Goal: Task Accomplishment & Management: Use online tool/utility

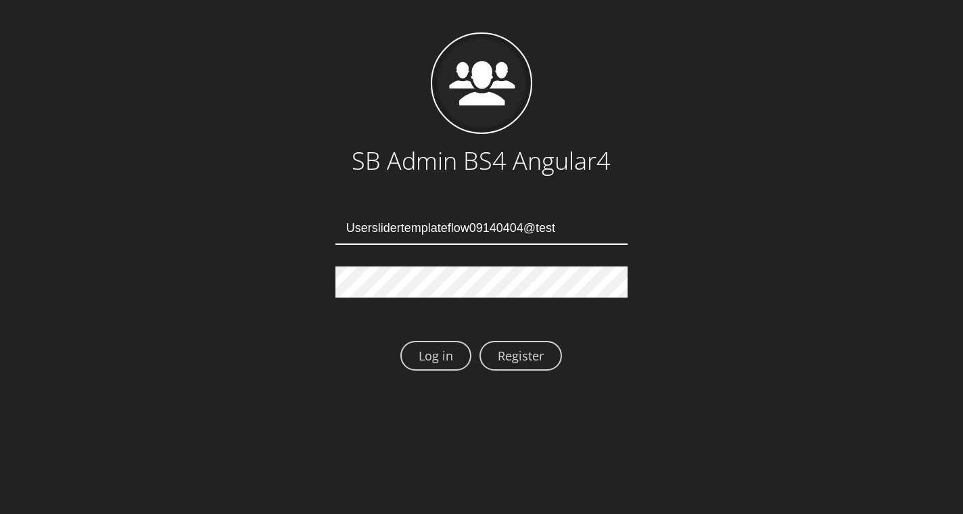
type input "Userslidertemplateflow09140404@test.qa"
type input "Userslidertemplateflow09140408@test.qa"
